Goal: Task Accomplishment & Management: Manage account settings

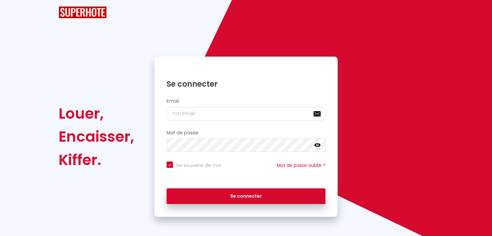
checkbox input "true"
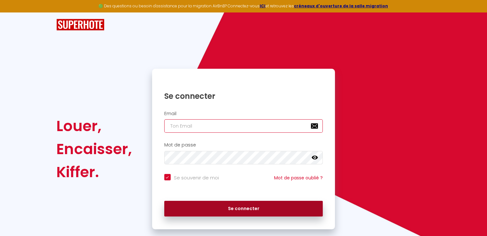
type input "[EMAIL_ADDRESS][DOMAIN_NAME]"
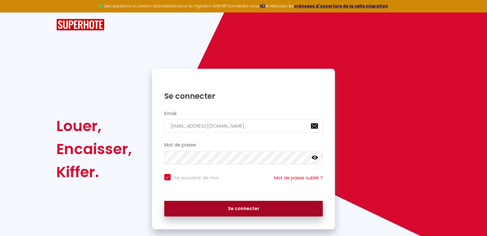
click at [248, 208] on button "Se connecter" at bounding box center [243, 209] width 159 height 16
checkbox input "true"
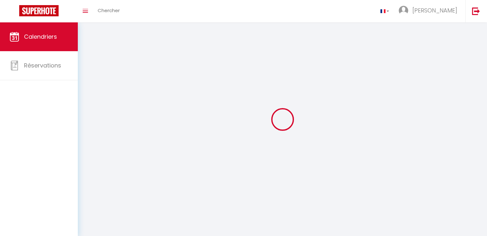
select select
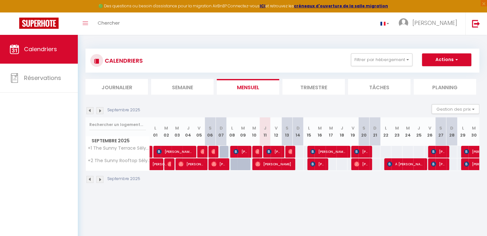
select select
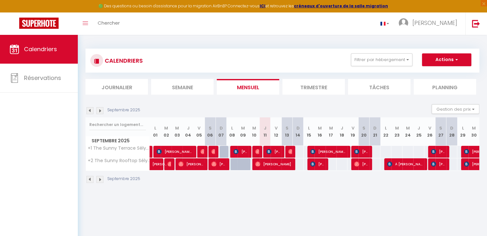
select select
click at [267, 151] on img at bounding box center [268, 151] width 5 height 5
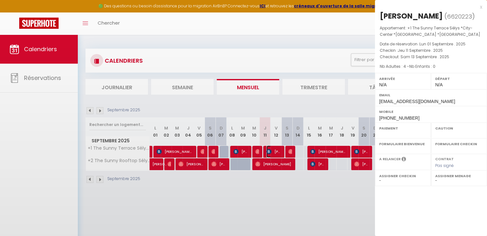
select select "OK"
select select "KO"
select select "0"
select select "1"
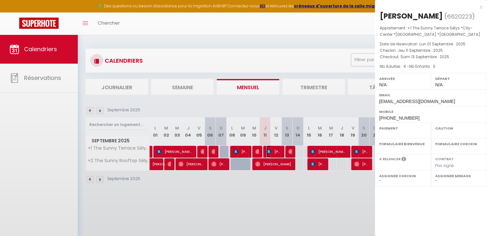
select select
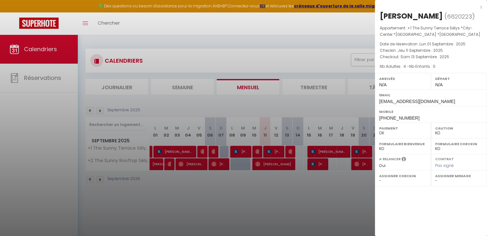
click at [290, 164] on div at bounding box center [243, 118] width 487 height 236
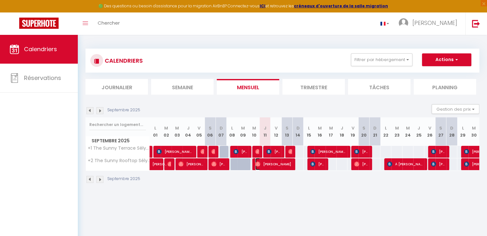
click at [290, 164] on span "[PERSON_NAME]" at bounding box center [273, 164] width 36 height 12
select select "OK"
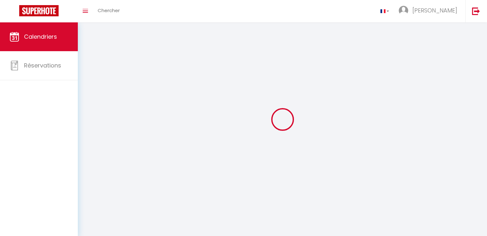
select select
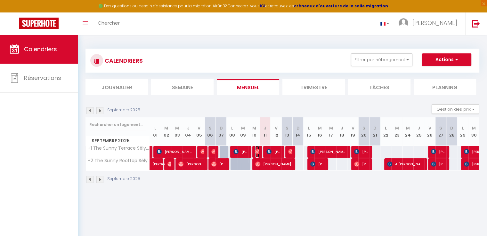
click at [257, 151] on img at bounding box center [257, 151] width 5 height 5
select select "OK"
select select "0"
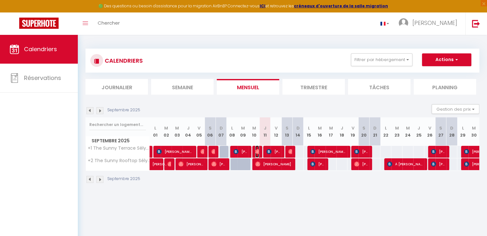
select select "1"
select select
